Goal: Task Accomplishment & Management: Use online tool/utility

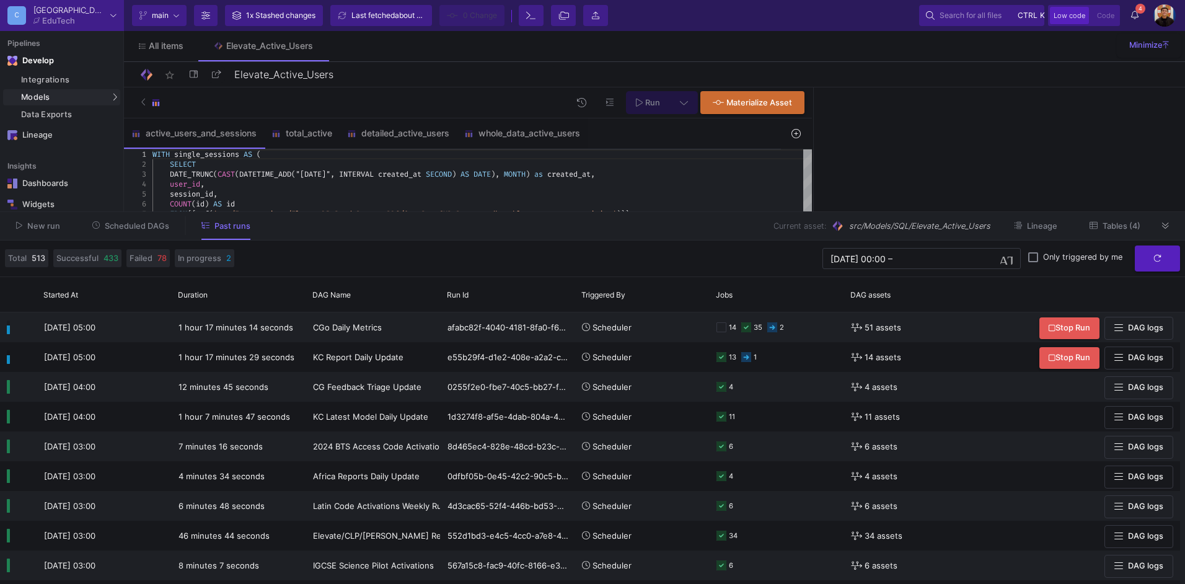
click at [118, 217] on button "Scheduled DAGs" at bounding box center [130, 225] width 107 height 19
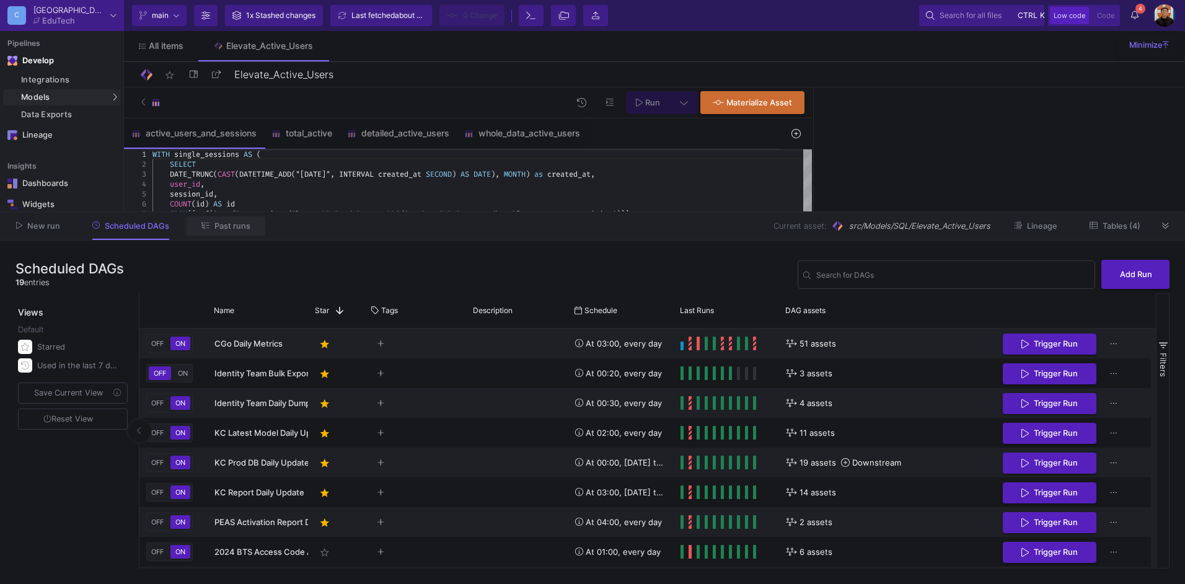
click at [219, 230] on span "Past runs" at bounding box center [232, 225] width 36 height 9
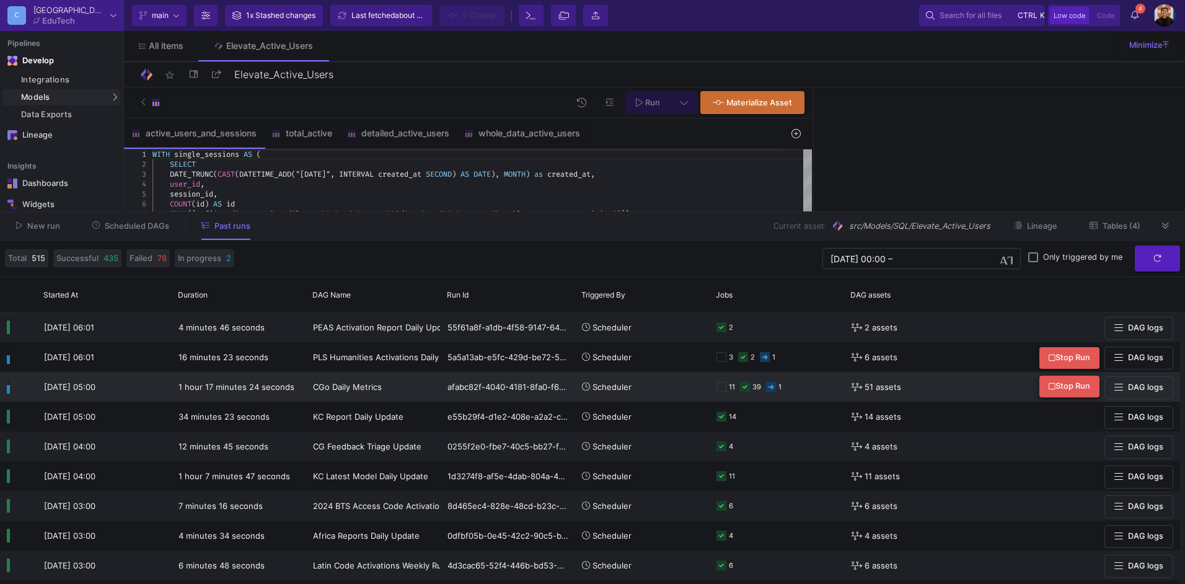
click at [1059, 388] on span "Stop Run" at bounding box center [1069, 385] width 42 height 9
click at [149, 222] on span "Scheduled DAGs" at bounding box center [137, 225] width 64 height 9
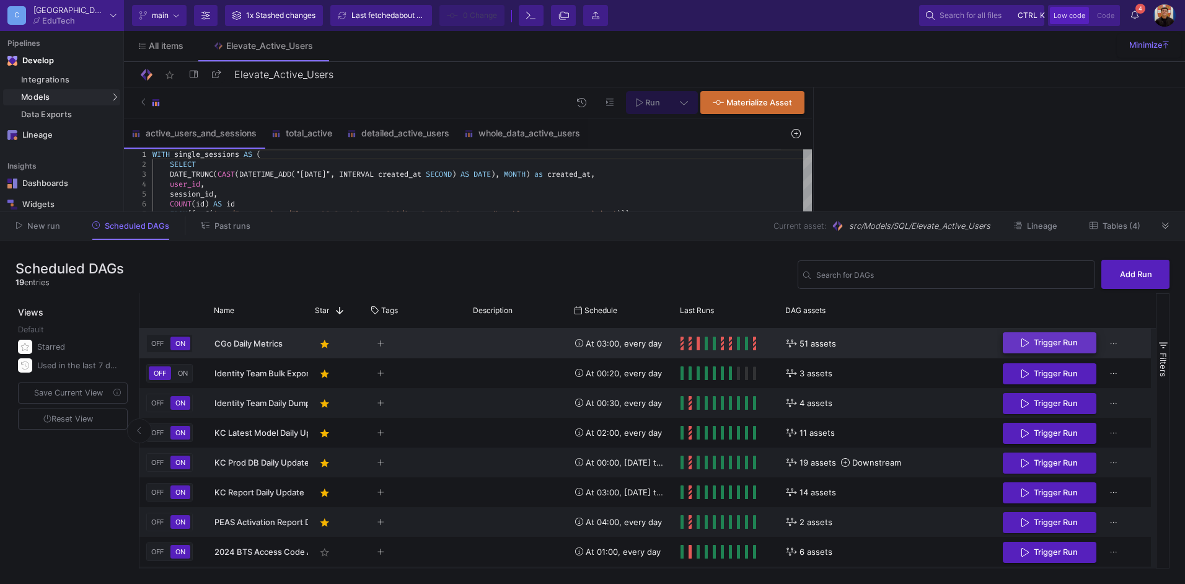
click at [1038, 351] on button "Trigger Run" at bounding box center [1049, 343] width 94 height 22
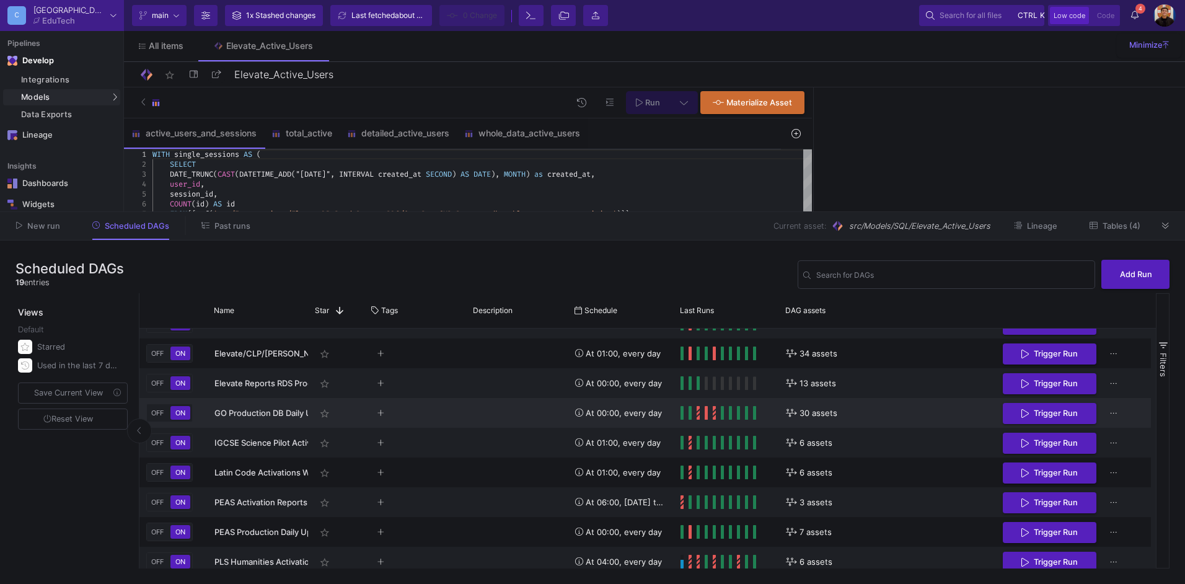
scroll to position [325, 0]
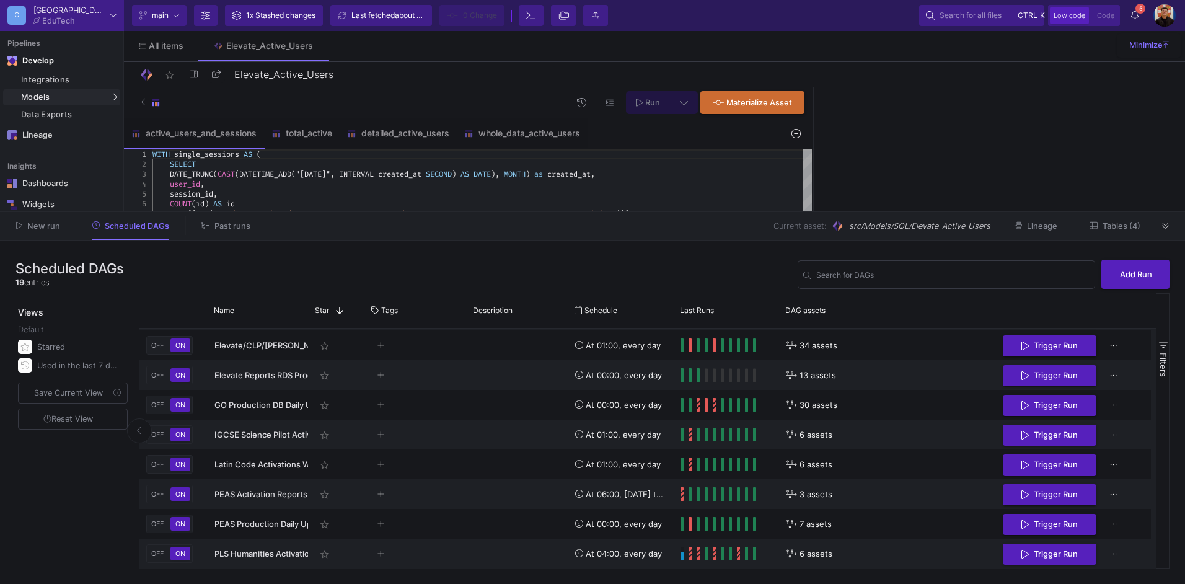
click at [217, 229] on span "Past runs" at bounding box center [232, 225] width 36 height 9
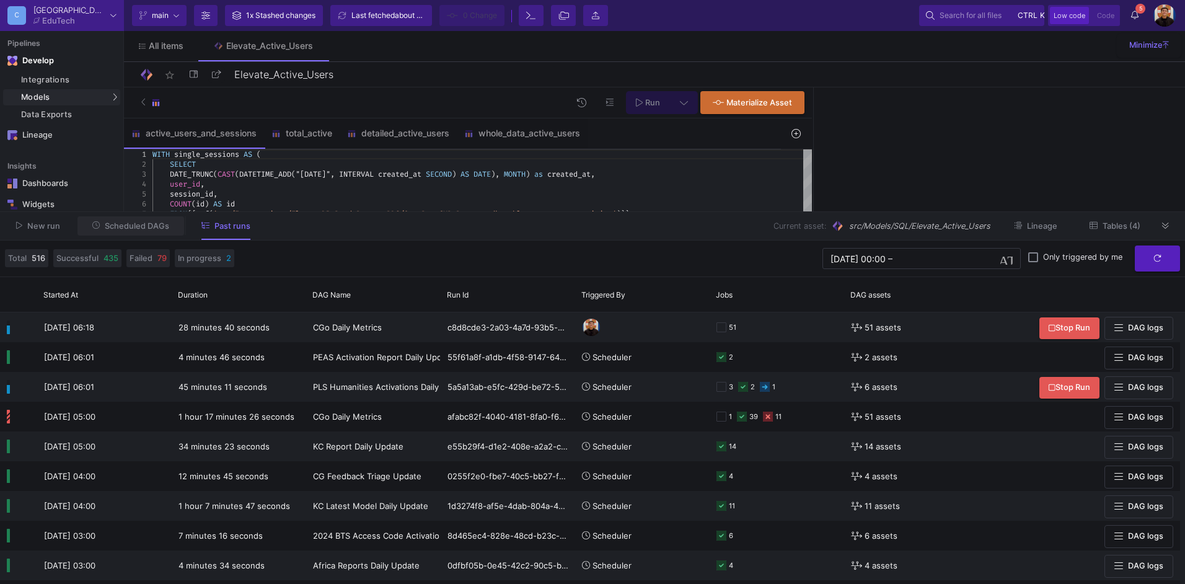
click at [152, 227] on span "Scheduled DAGs" at bounding box center [137, 225] width 64 height 9
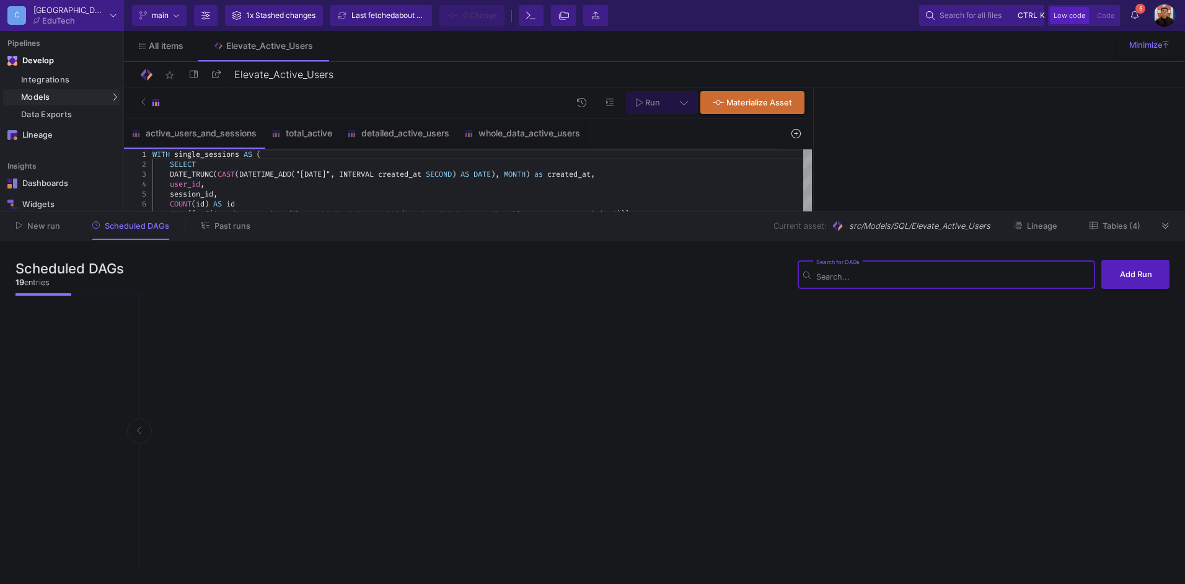
click at [218, 227] on span "Past runs" at bounding box center [232, 225] width 36 height 9
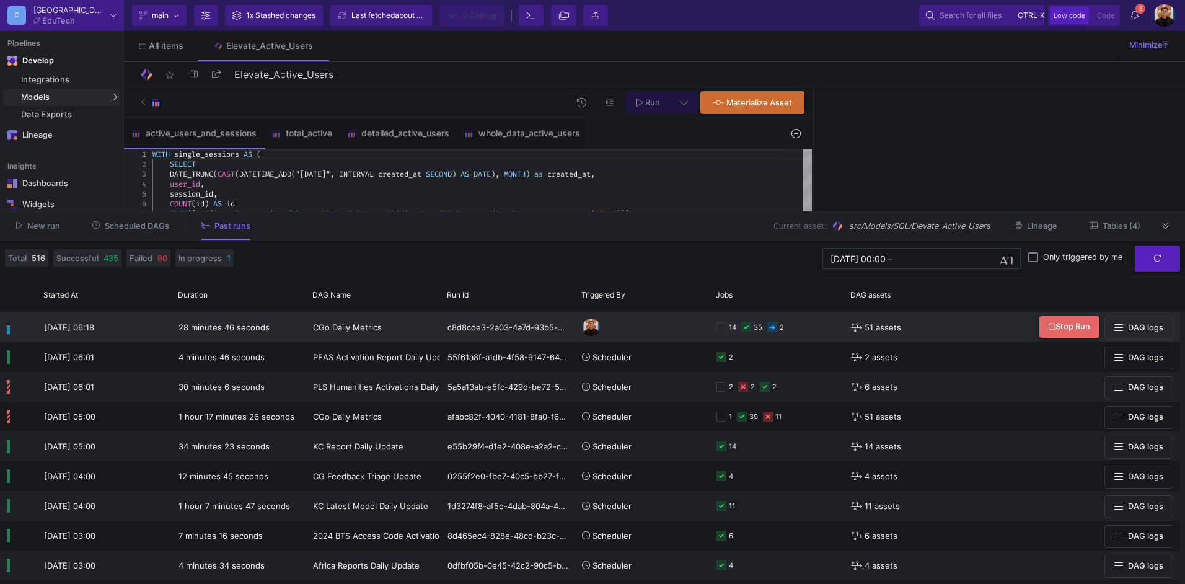
click at [1073, 325] on span "Stop Run" at bounding box center [1069, 326] width 42 height 9
click at [121, 229] on span "Scheduled DAGs" at bounding box center [137, 225] width 64 height 9
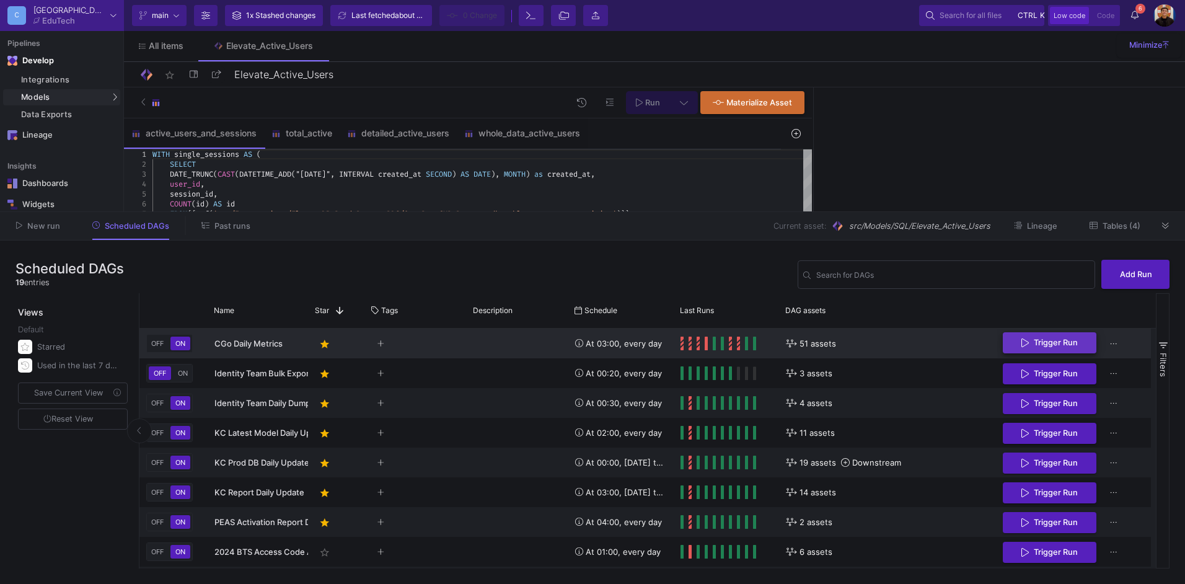
click at [1060, 342] on span "Trigger Run" at bounding box center [1055, 342] width 44 height 9
